Goal: Register for event/course

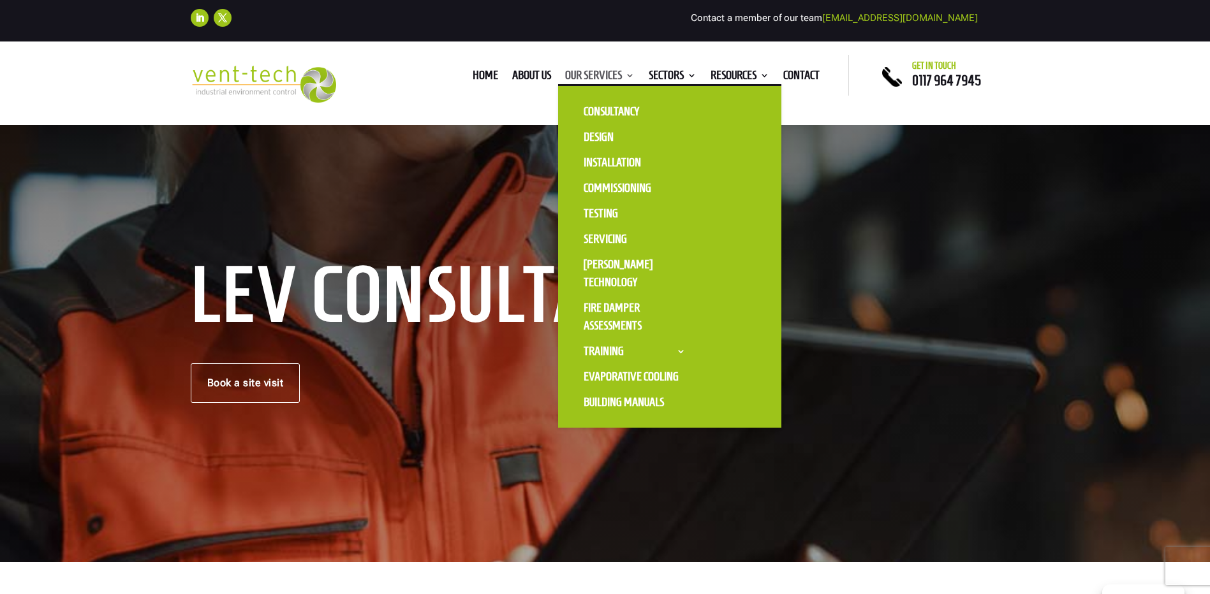
click at [601, 78] on link "Our Services" at bounding box center [600, 78] width 70 height 14
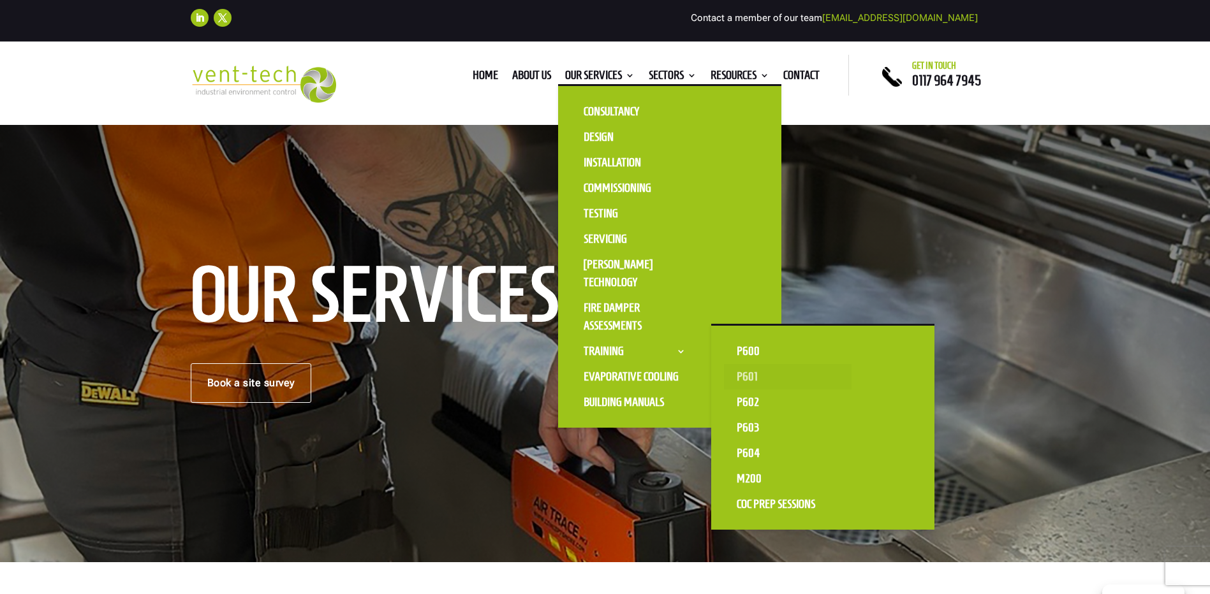
click at [749, 376] on link "P601" at bounding box center [788, 377] width 128 height 26
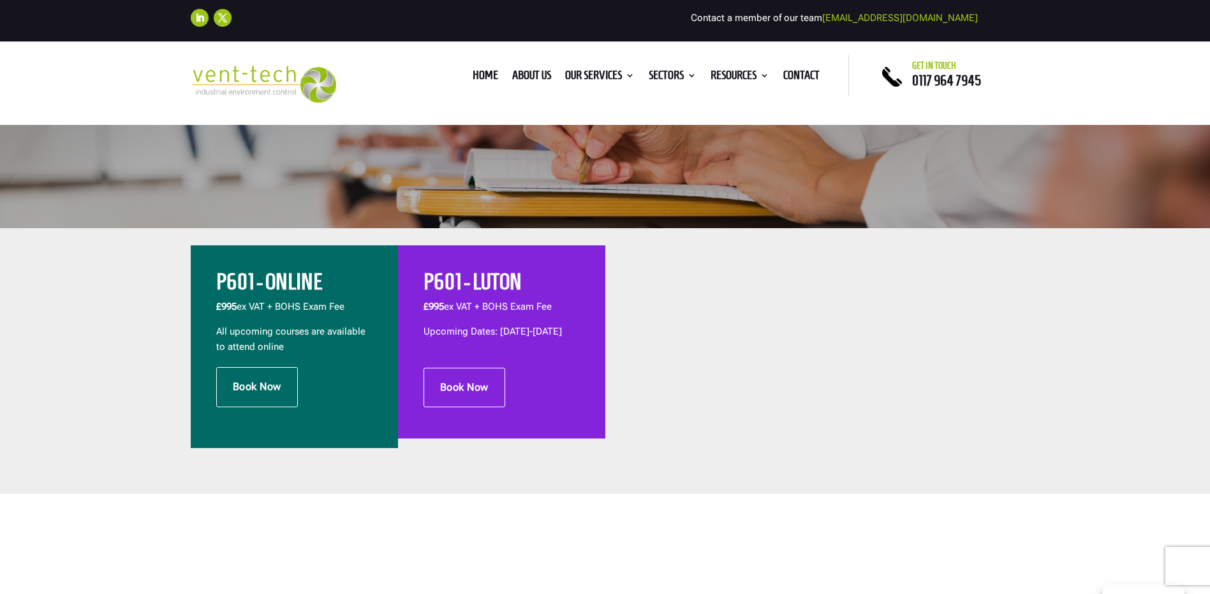
scroll to position [383, 0]
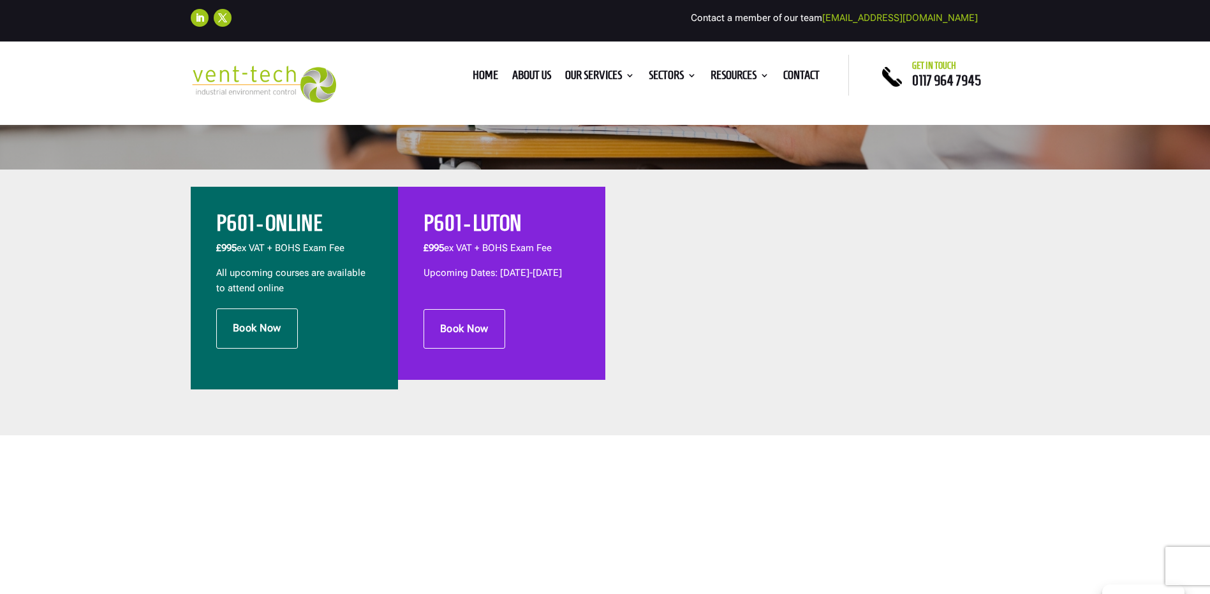
click at [527, 281] on p "Upcoming Dates: [DATE]-[DATE]" at bounding box center [501, 273] width 156 height 15
